Goal: Transaction & Acquisition: Purchase product/service

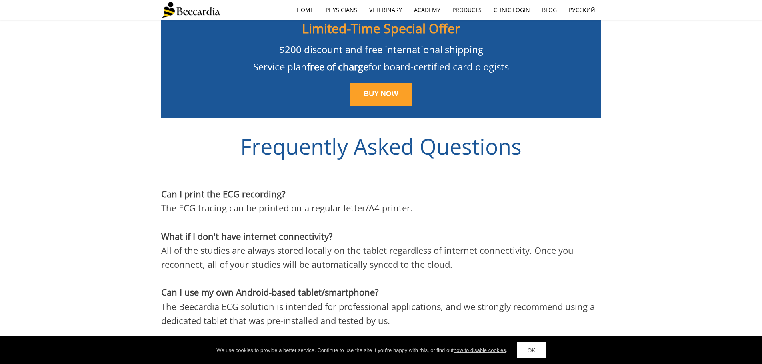
scroll to position [1939, 0]
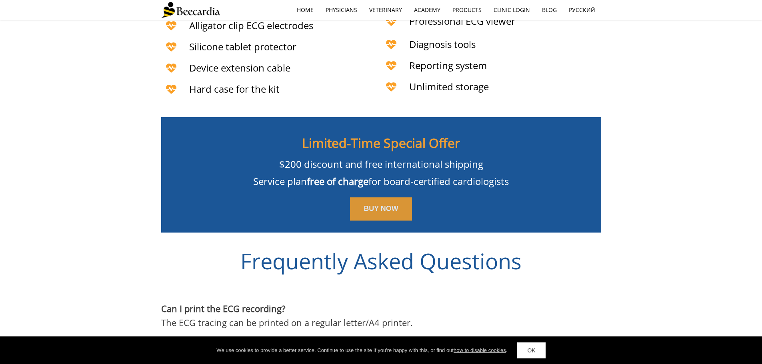
click at [369, 203] on link "BUY NOW" at bounding box center [381, 209] width 62 height 23
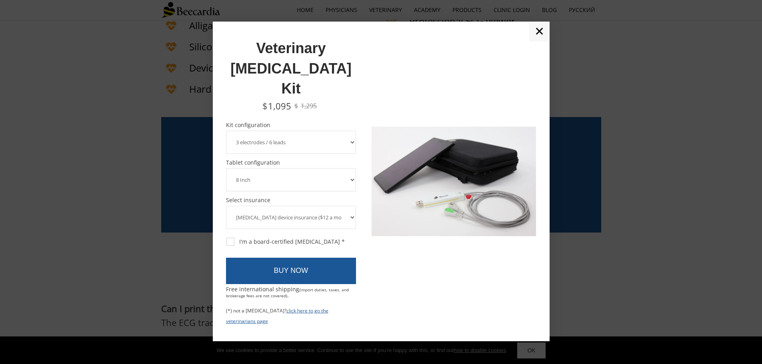
click at [307, 131] on select "3 electrodes / 6 leads 5 electrodes / 7 leads 10 electrodes / 12 leads" at bounding box center [291, 142] width 130 height 23
select select "10 electrodes / 12 leads"
click at [226, 131] on select "3 electrodes / 6 leads 5 electrodes / 7 leads 10 electrodes / 12 leads" at bounding box center [291, 142] width 130 height 23
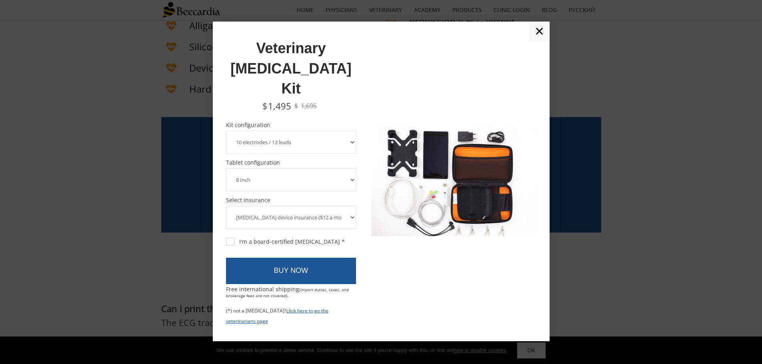
click at [302, 168] on select "8 Inch 10 Inch" at bounding box center [291, 179] width 130 height 23
select select "10 Inch"
click at [226, 168] on select "8 Inch 10 Inch" at bounding box center [291, 179] width 130 height 23
click at [331, 206] on select "[MEDICAL_DATA] device insurance ($12 a month, charged annually) No insurance" at bounding box center [291, 217] width 130 height 23
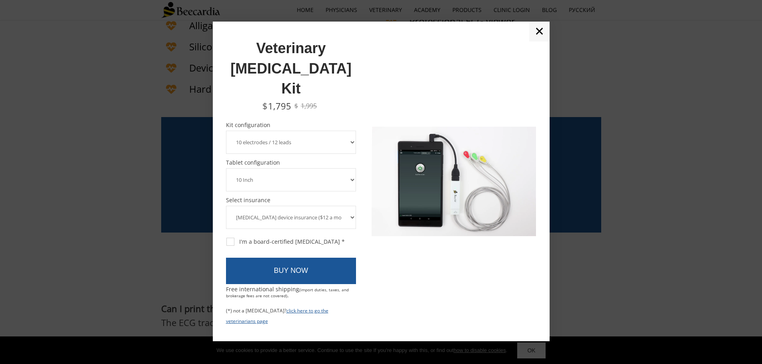
click at [226, 206] on select "[MEDICAL_DATA] device insurance ($12 a month, charged annually) No insurance" at bounding box center [291, 217] width 130 height 23
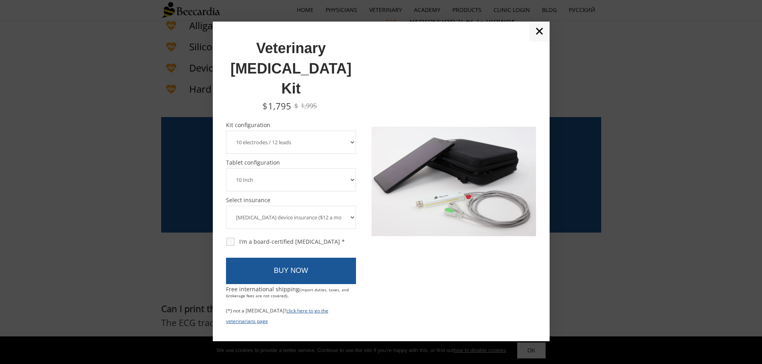
click at [232, 238] on div "I'm a board-certified [MEDICAL_DATA] *" at bounding box center [285, 241] width 118 height 7
click at [226, 238] on input "I'm a board-certified [MEDICAL_DATA] *" at bounding box center [226, 238] width 0 height 0
checkbox input "true"
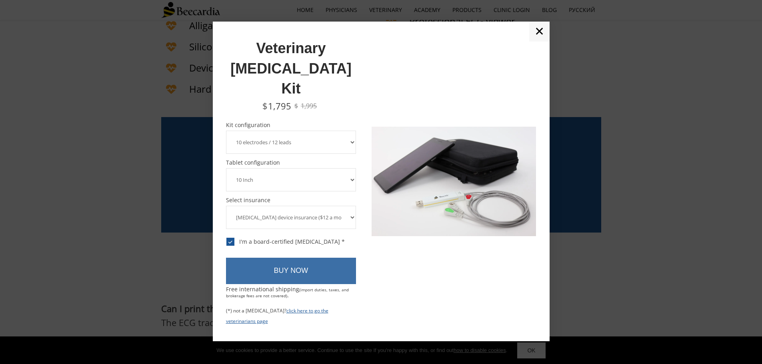
click at [269, 258] on link "BUY NOW" at bounding box center [291, 271] width 130 height 26
